Goal: Task Accomplishment & Management: Use online tool/utility

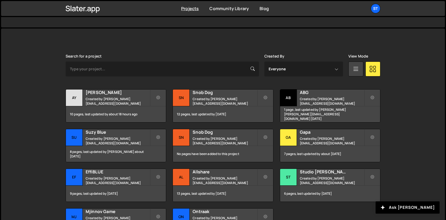
scroll to position [125, 0]
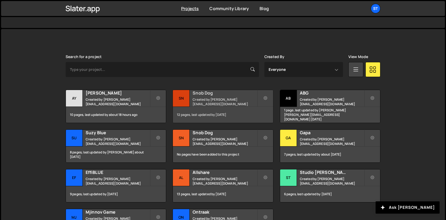
click at [227, 96] on h2 "Snob Dog" at bounding box center [224, 93] width 64 height 6
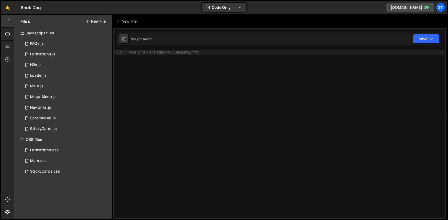
click at [91, 21] on button "New File" at bounding box center [96, 21] width 20 height 4
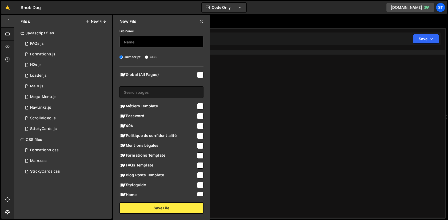
click at [130, 40] on input "text" at bounding box center [161, 42] width 84 height 12
type input "C"
type input "TemoignagesCards"
click at [197, 75] on input "checkbox" at bounding box center [200, 75] width 6 height 6
checkbox input "true"
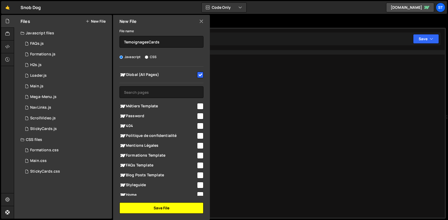
click at [183, 207] on button "Save File" at bounding box center [161, 208] width 84 height 11
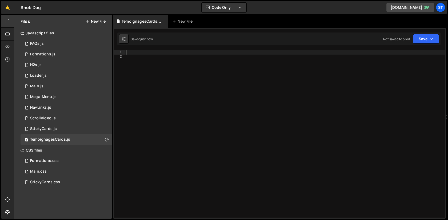
click at [214, 87] on div at bounding box center [284, 138] width 319 height 177
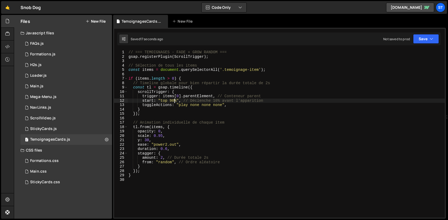
click at [173, 100] on div "// === TEMOIGNAGES - FADE + GROW RANDOM === gsap . registerPlugin ( ScrollTrigg…" at bounding box center [285, 138] width 317 height 177
type textarea "}"
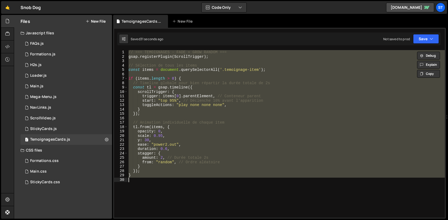
paste textarea
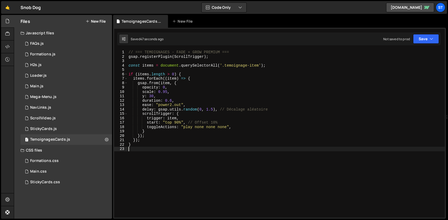
type textarea "}"
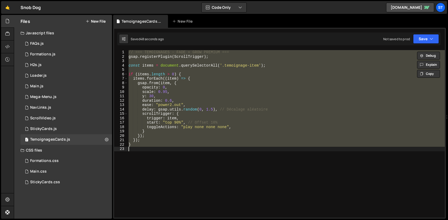
paste textarea
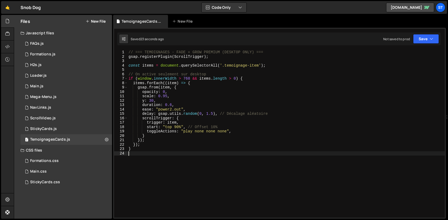
click at [178, 126] on div "// === TEMOIGNAGES - FADE + GROW PREMIUM (DESKTOP ONLY) === gsap . registerPlug…" at bounding box center [285, 138] width 317 height 177
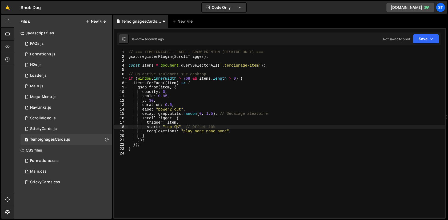
scroll to position [0, 3]
type textarea "start: "top 95%", // Offset 10%"
